Goal: Transaction & Acquisition: Purchase product/service

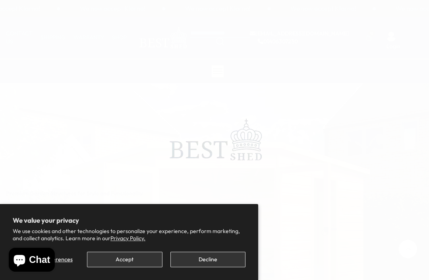
click at [216, 261] on button "Decline" at bounding box center [207, 258] width 75 height 15
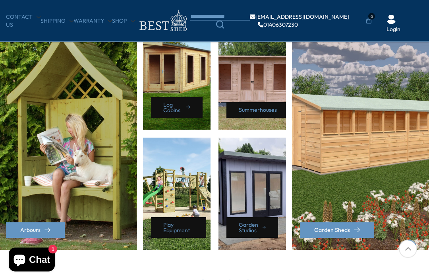
scroll to position [371, 0]
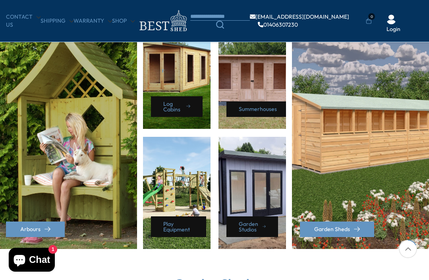
click at [271, 84] on div "Summerhouses" at bounding box center [252, 73] width 68 height 112
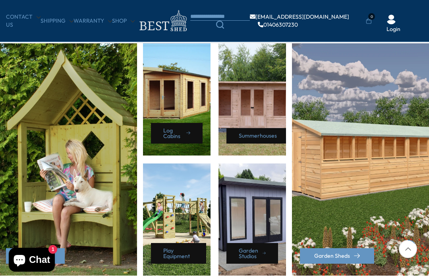
scroll to position [338, 0]
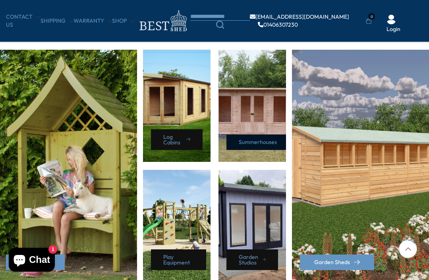
click at [262, 141] on link "Summerhouses" at bounding box center [259, 141] width 67 height 15
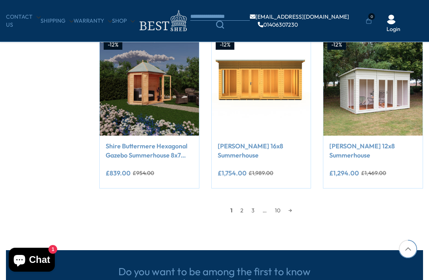
scroll to position [622, 0]
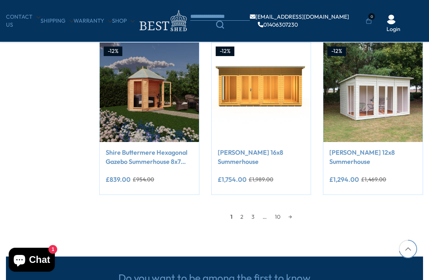
click at [244, 216] on link "2" at bounding box center [241, 217] width 11 height 12
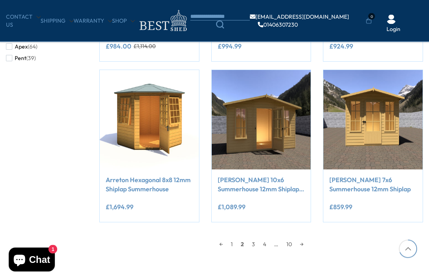
scroll to position [596, 0]
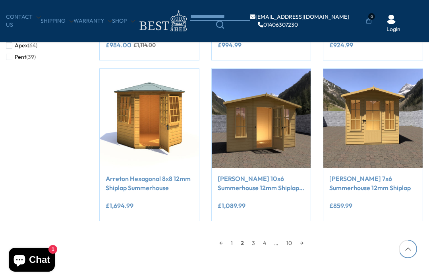
click at [258, 244] on link "3" at bounding box center [253, 243] width 11 height 12
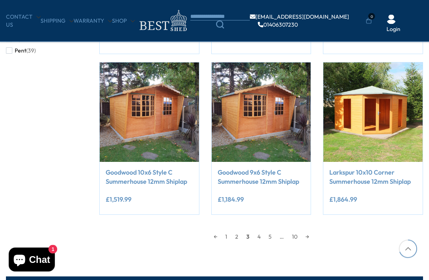
scroll to position [603, 0]
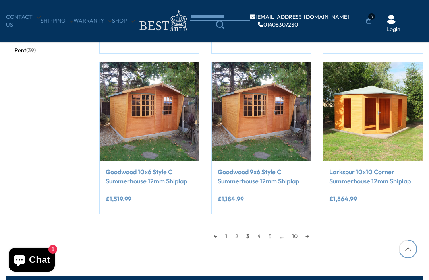
click at [261, 234] on link "4" at bounding box center [258, 236] width 11 height 12
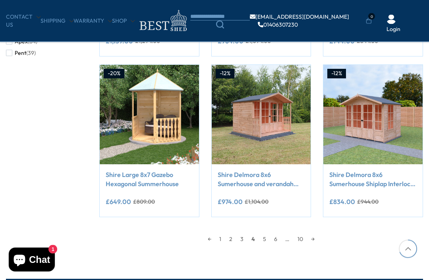
scroll to position [600, 0]
click at [264, 240] on link "5" at bounding box center [264, 239] width 11 height 12
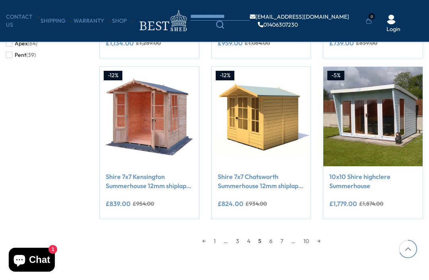
scroll to position [598, 0]
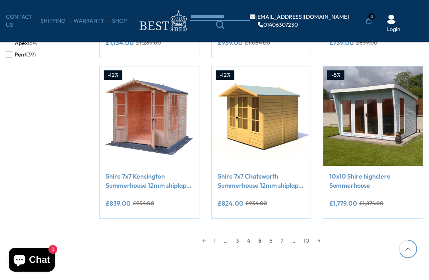
click at [273, 240] on link "6" at bounding box center [270, 240] width 11 height 12
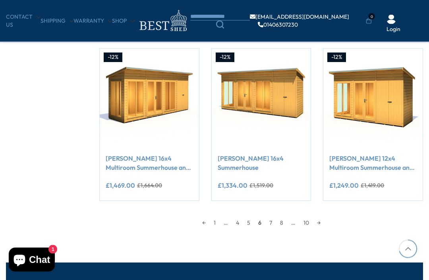
scroll to position [616, 0]
click at [271, 222] on link "7" at bounding box center [270, 222] width 11 height 12
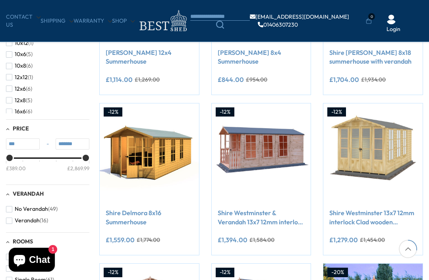
scroll to position [240, 0]
